Goal: Transaction & Acquisition: Book appointment/travel/reservation

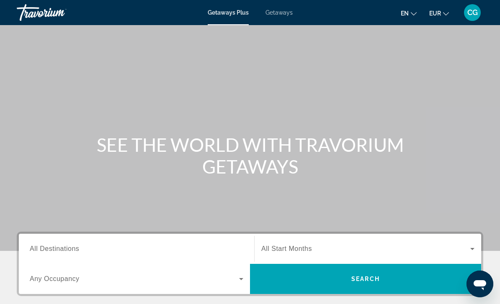
click at [283, 15] on span "Getaways" at bounding box center [278, 12] width 27 height 7
click at [84, 252] on input "Destination All Destinations" at bounding box center [137, 250] width 214 height 10
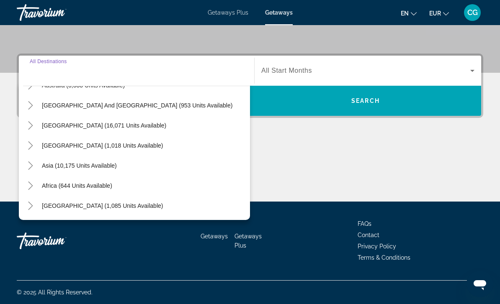
scroll to position [136, 0]
click at [31, 168] on icon "Toggle Asia (10,175 units available)" at bounding box center [30, 166] width 5 height 8
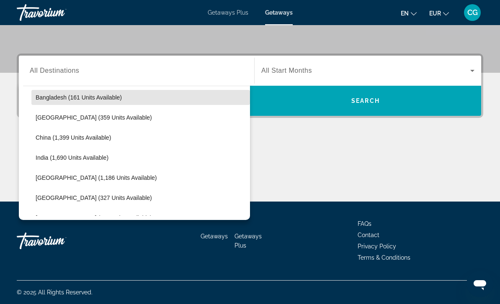
scroll to position [225, 0]
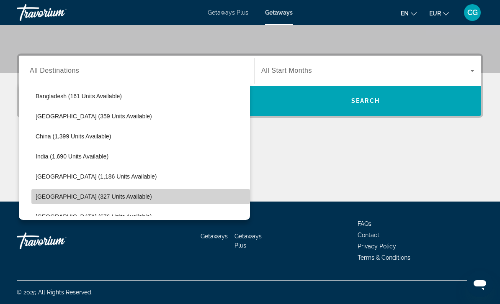
click at [90, 198] on span "[GEOGRAPHIC_DATA] (327 units available)" at bounding box center [94, 196] width 116 height 7
type input "**********"
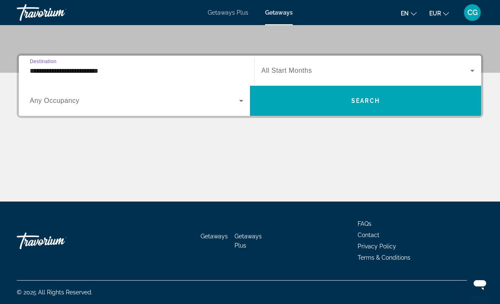
click at [294, 66] on span "Search widget" at bounding box center [365, 71] width 209 height 10
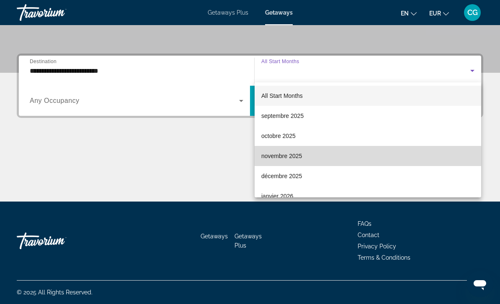
click at [294, 156] on span "novembre 2025" at bounding box center [281, 156] width 41 height 10
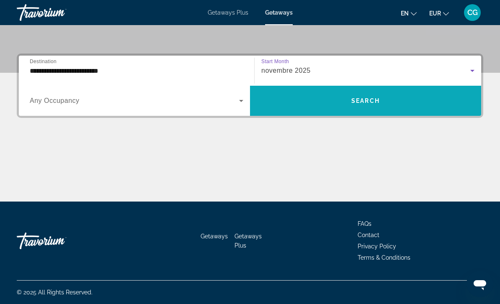
click at [335, 98] on span "Search widget" at bounding box center [365, 101] width 231 height 20
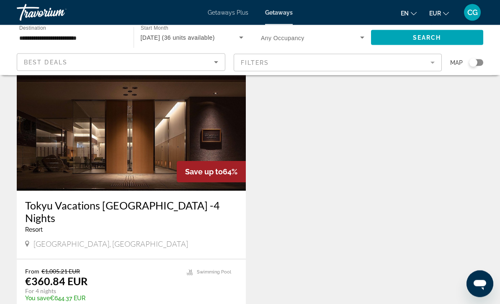
scroll to position [942, 0]
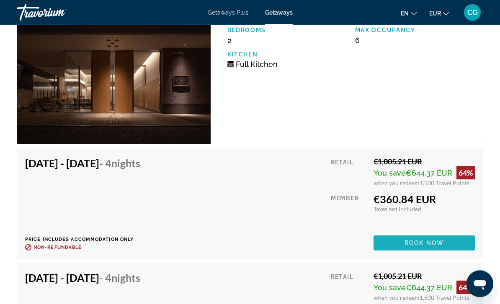
scroll to position [1358, 0]
click at [456, 244] on span "Main content" at bounding box center [423, 243] width 101 height 20
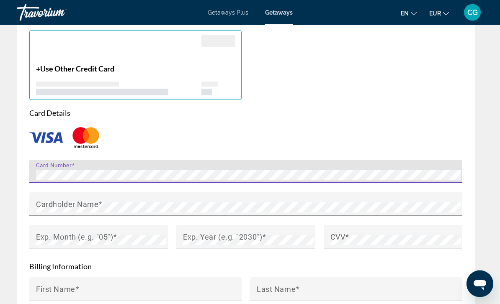
scroll to position [847, 0]
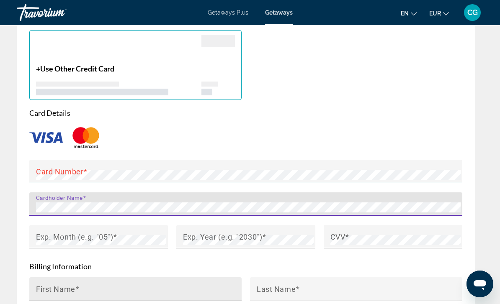
click at [213, 288] on input "First Name" at bounding box center [138, 293] width 204 height 10
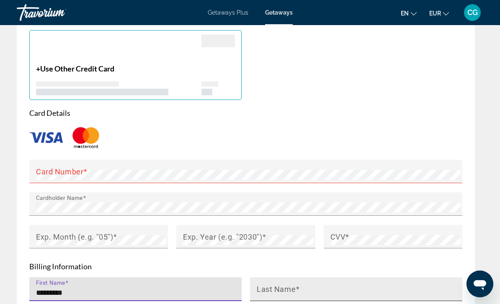
type input "*********"
click at [321, 288] on input "Last Name" at bounding box center [359, 293] width 204 height 10
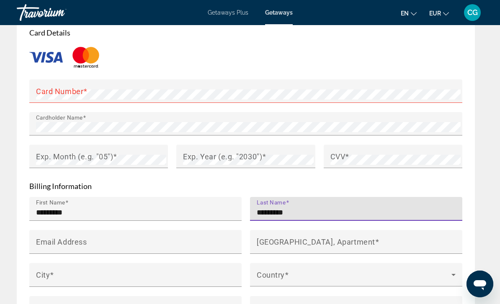
scroll to position [928, 0]
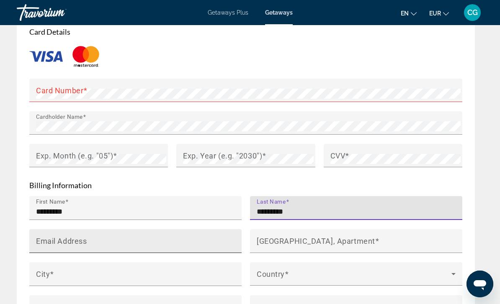
type input "*********"
click at [223, 240] on input "Email Address" at bounding box center [138, 245] width 204 height 10
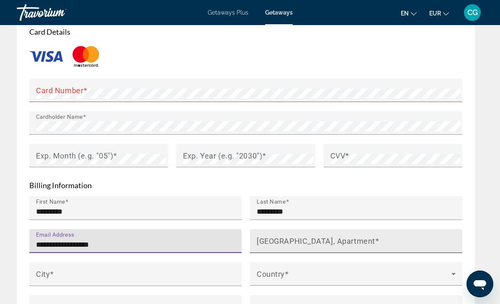
type input "**********"
click at [298, 240] on input "[GEOGRAPHIC_DATA], Apartment" at bounding box center [359, 245] width 204 height 10
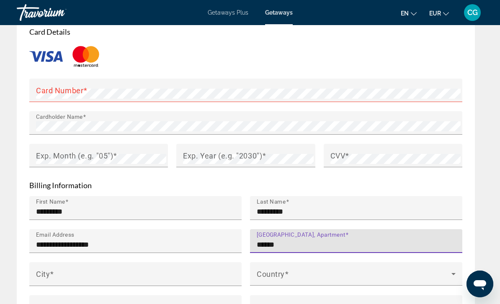
type input "******"
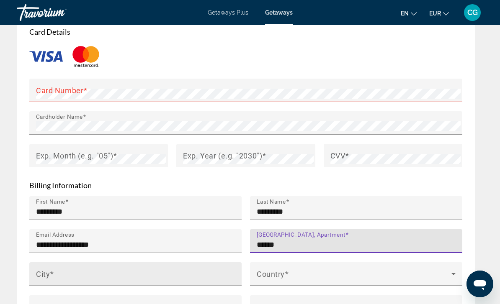
click at [198, 273] on input "City" at bounding box center [138, 278] width 204 height 10
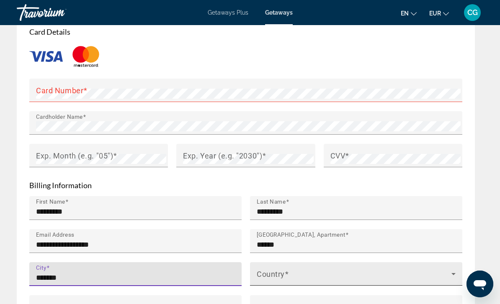
type input "*******"
click at [355, 273] on span "Main content" at bounding box center [354, 278] width 195 height 10
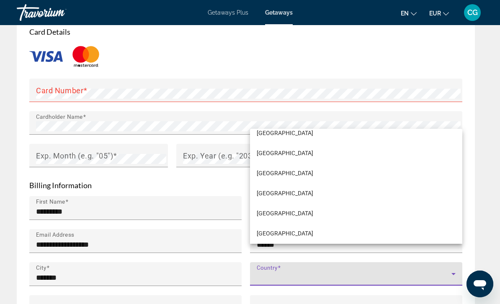
scroll to position [1556, 0]
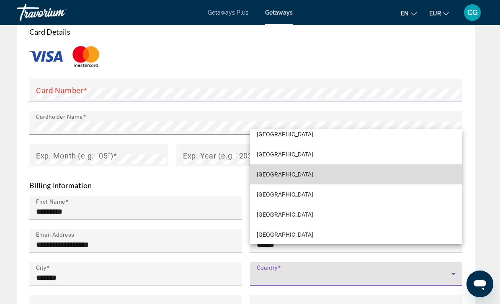
click at [297, 180] on span "[GEOGRAPHIC_DATA]" at bounding box center [285, 175] width 57 height 10
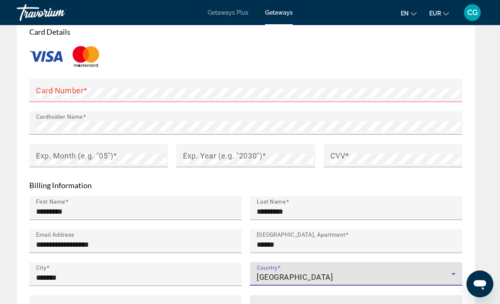
click at [301, 303] on span "Main content" at bounding box center [301, 307] width 4 height 9
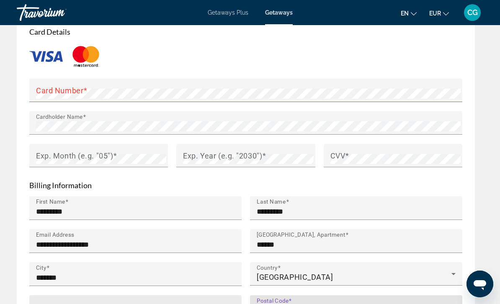
type input "*****"
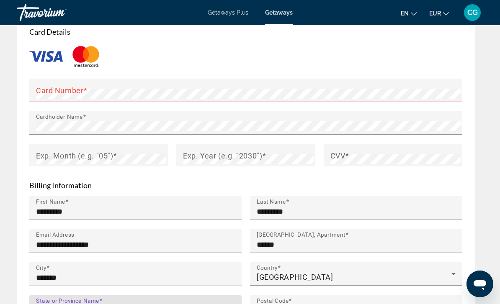
type input "*"
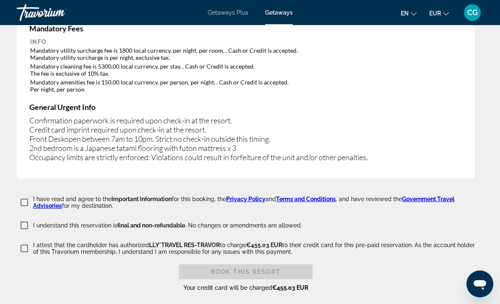
scroll to position [1527, 0]
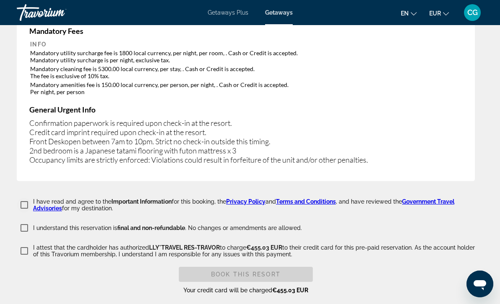
type input "******"
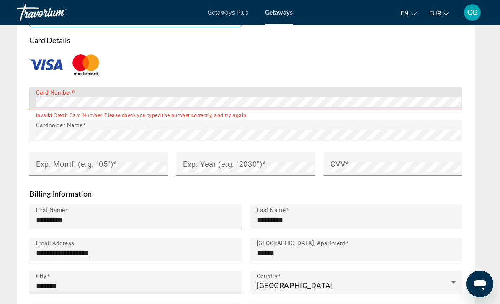
scroll to position [918, 0]
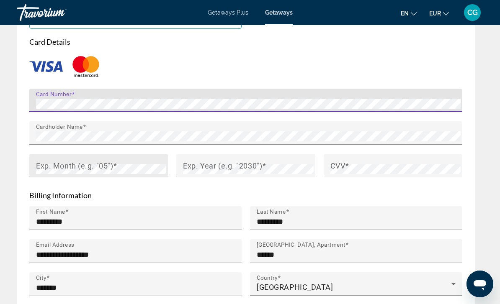
click at [50, 161] on mat-label "Exp. Month (e.g. "05")" at bounding box center [74, 165] width 77 height 9
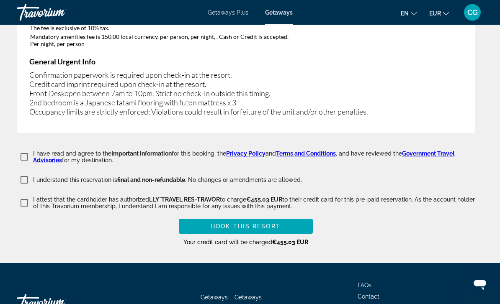
scroll to position [1575, 0]
click at [282, 216] on span "Main content" at bounding box center [246, 226] width 134 height 20
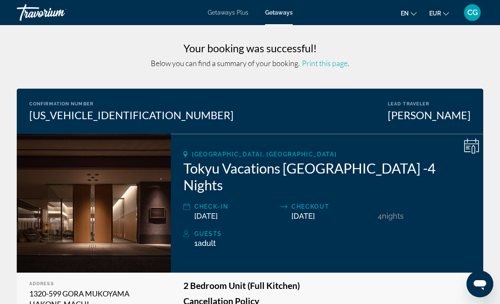
click at [285, 12] on span "Getaways" at bounding box center [279, 12] width 28 height 7
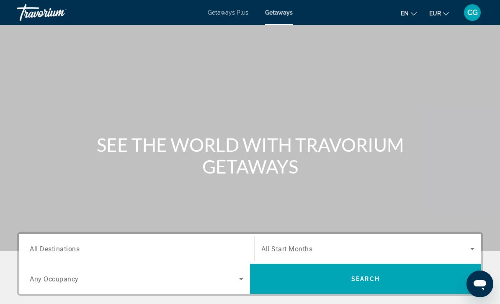
click at [69, 253] on span "All Destinations" at bounding box center [55, 249] width 50 height 8
click at [69, 253] on input "Destination All Destinations" at bounding box center [137, 250] width 214 height 10
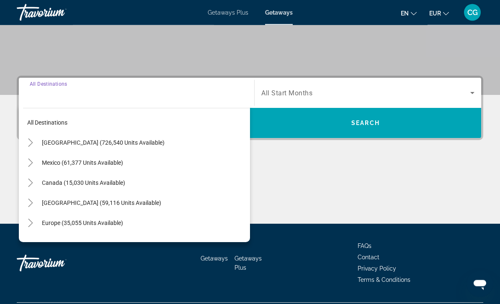
scroll to position [178, 0]
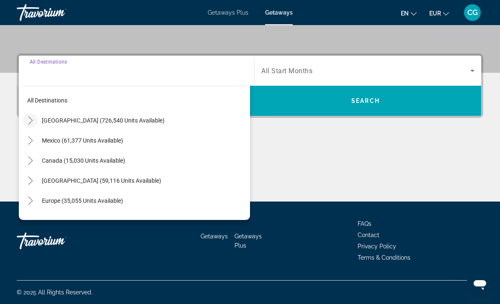
click at [31, 121] on icon "Toggle United States (726,540 units available)" at bounding box center [30, 120] width 8 height 8
click at [41, 182] on icon "Toggle California (98,775 units available)" at bounding box center [39, 181] width 8 height 8
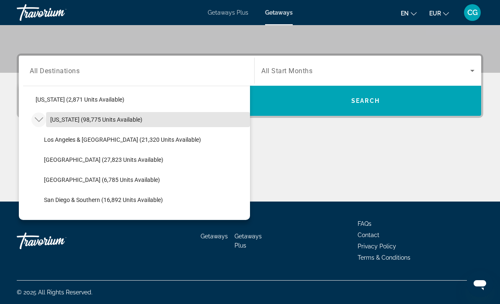
scroll to position [69, 0]
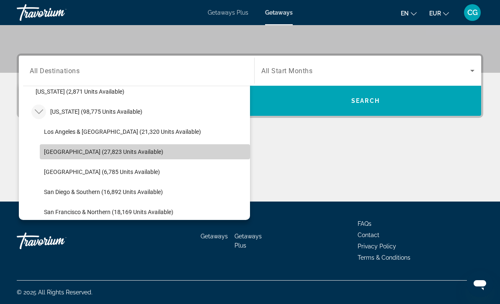
click at [115, 154] on span "[GEOGRAPHIC_DATA] (27,823 units available)" at bounding box center [103, 152] width 119 height 7
type input "**********"
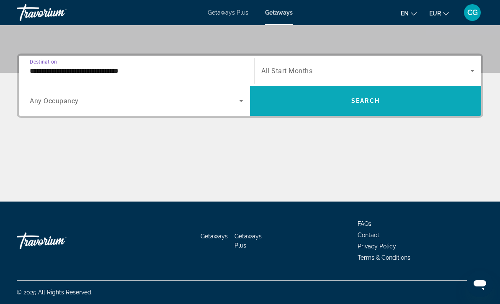
click at [389, 102] on span "Search widget" at bounding box center [365, 101] width 231 height 20
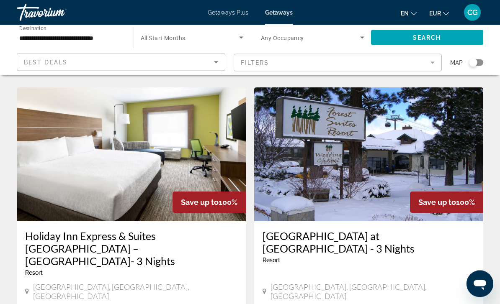
scroll to position [324, 0]
click at [359, 41] on icon "Search widget" at bounding box center [362, 38] width 10 height 10
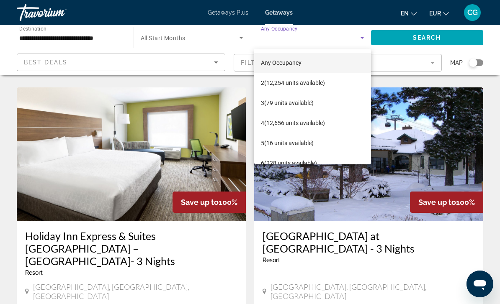
click at [239, 35] on div at bounding box center [250, 152] width 500 height 304
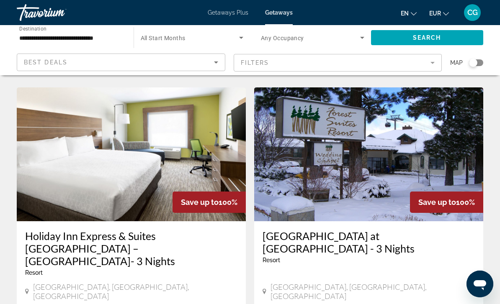
click at [242, 39] on icon "Search widget" at bounding box center [241, 38] width 10 height 10
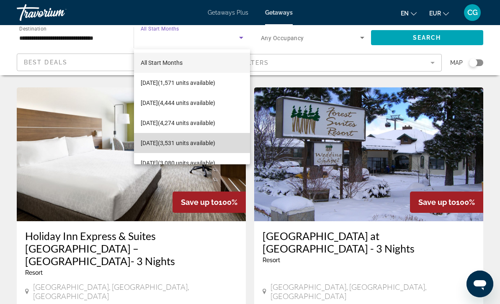
click at [207, 143] on span "[DATE] (3,531 units available)" at bounding box center [178, 143] width 75 height 10
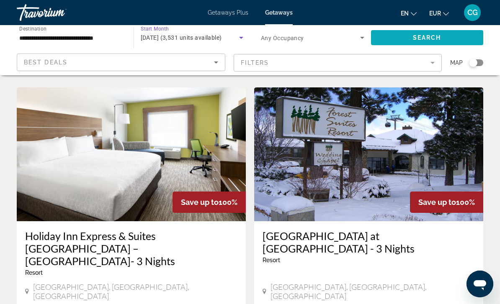
click at [429, 38] on span "Search" at bounding box center [427, 37] width 28 height 7
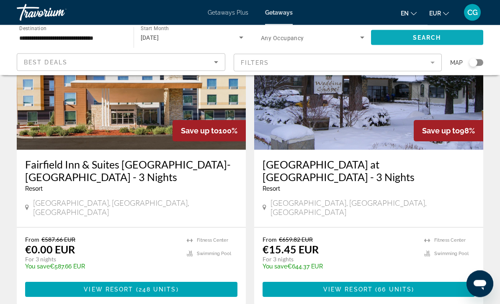
scroll to position [408, 0]
click at [388, 105] on img "Main content" at bounding box center [368, 83] width 229 height 134
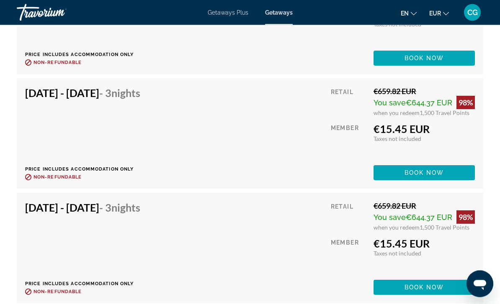
scroll to position [2506, 0]
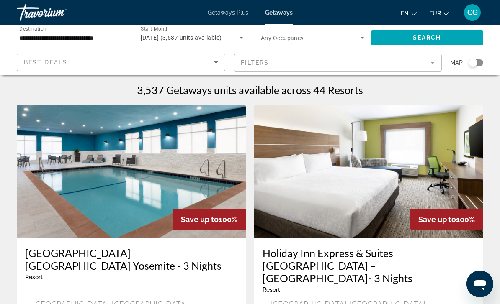
click at [112, 36] on input "**********" at bounding box center [70, 38] width 103 height 10
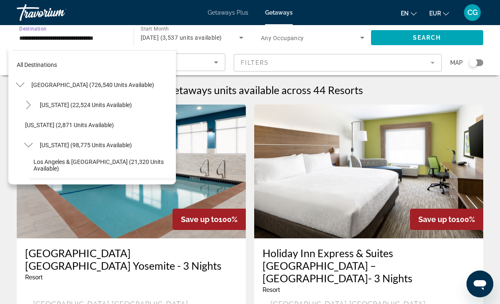
scroll to position [70, 0]
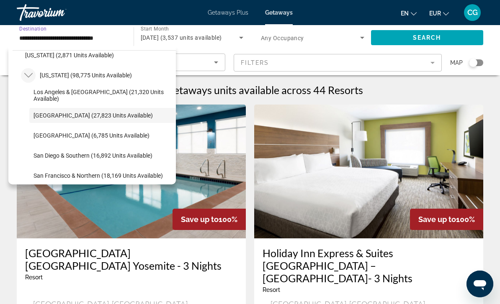
click at [32, 76] on icon "Toggle California (98,775 units available)" at bounding box center [28, 75] width 8 height 8
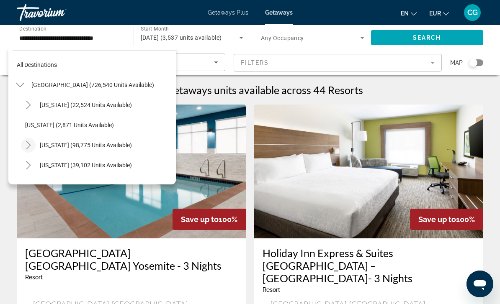
scroll to position [0, 0]
click at [23, 88] on icon "Toggle United States (726,540 units available)" at bounding box center [20, 85] width 8 height 8
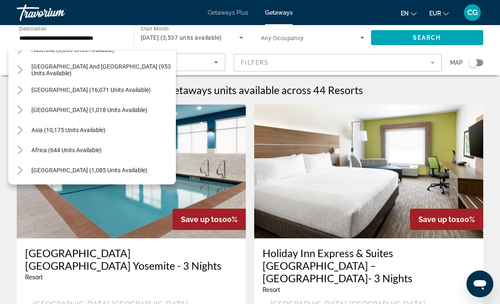
scroll to position [136, 0]
click at [23, 130] on icon "Toggle Asia (10,175 units available)" at bounding box center [20, 130] width 8 height 8
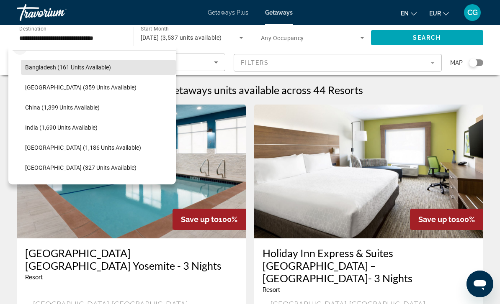
scroll to position [235, 0]
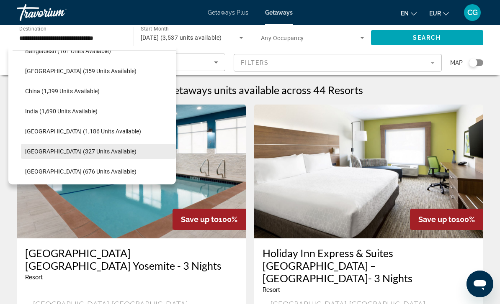
click at [77, 153] on span "[GEOGRAPHIC_DATA] (327 units available)" at bounding box center [80, 151] width 111 height 7
type input "**********"
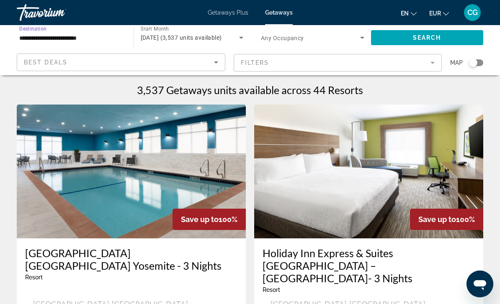
click at [308, 39] on span "Search widget" at bounding box center [310, 38] width 99 height 10
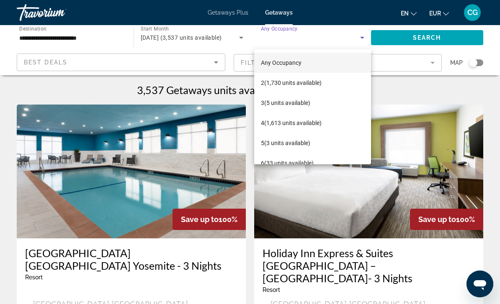
click at [229, 34] on div at bounding box center [250, 152] width 500 height 304
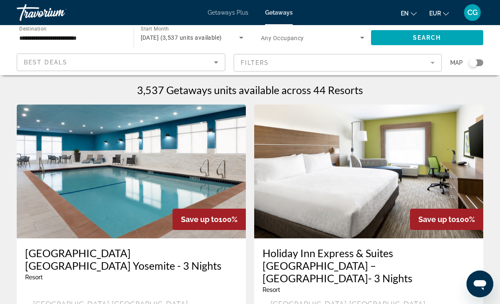
click at [222, 39] on span "[DATE] (3,537 units available)" at bounding box center [181, 37] width 81 height 7
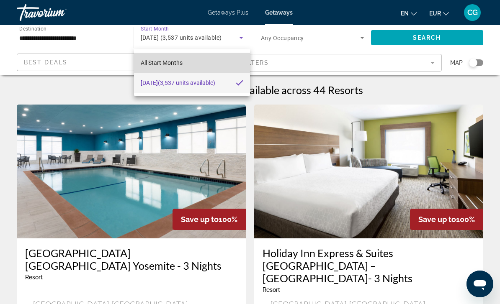
click at [175, 60] on span "All Start Months" at bounding box center [162, 62] width 42 height 7
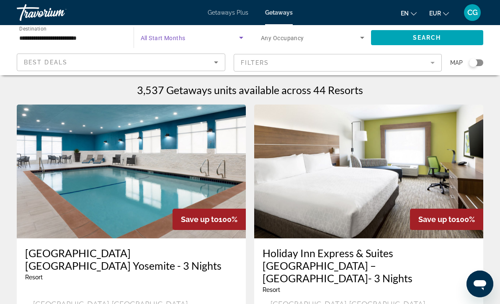
click at [304, 38] on span "Search widget" at bounding box center [310, 38] width 99 height 10
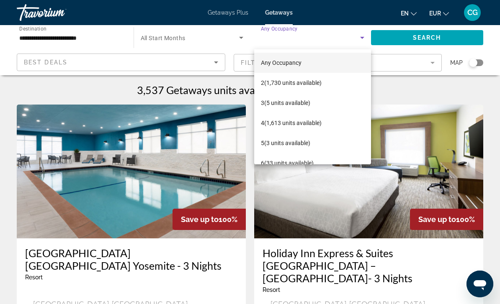
click at [436, 37] on div at bounding box center [250, 152] width 500 height 304
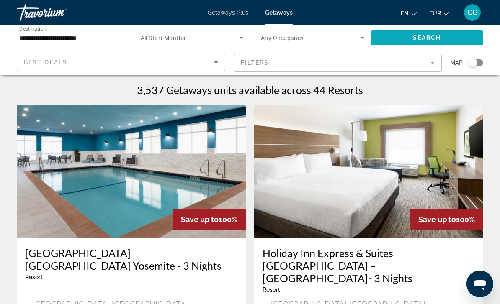
click at [427, 39] on span "Search" at bounding box center [427, 37] width 28 height 7
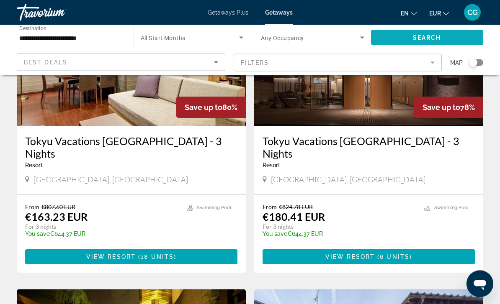
scroll to position [707, 0]
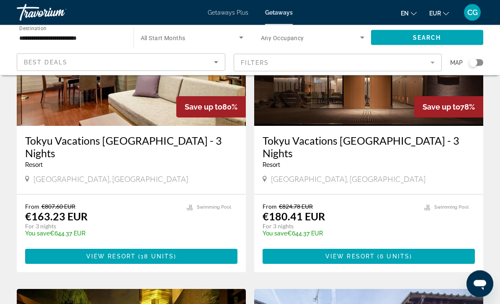
click at [384, 87] on img "Main content" at bounding box center [368, 59] width 229 height 134
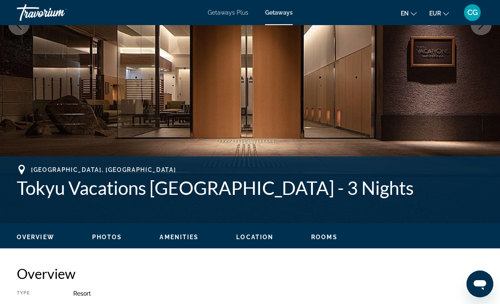
scroll to position [37, 0]
